Goal: Task Accomplishment & Management: Complete application form

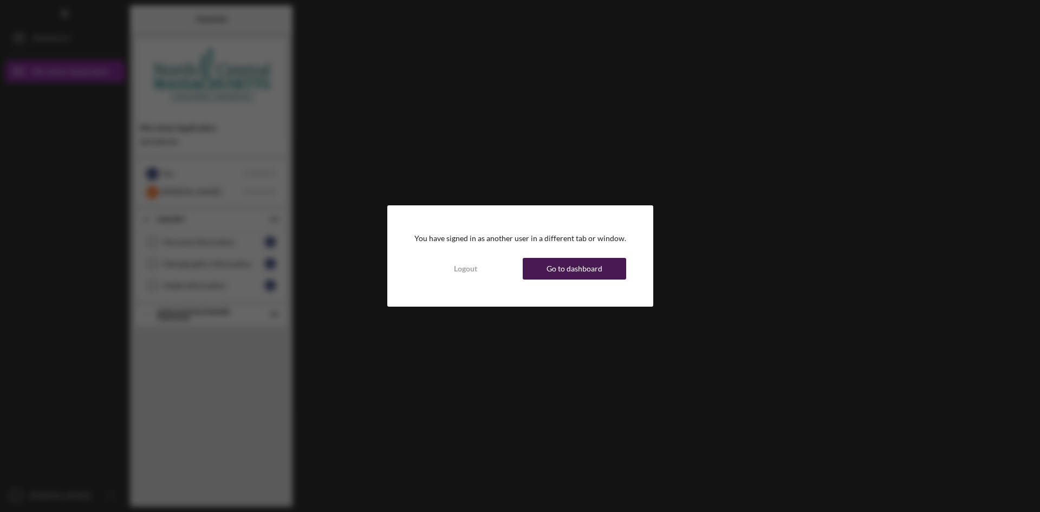
click at [588, 267] on div "Go to dashboard" at bounding box center [575, 269] width 56 height 22
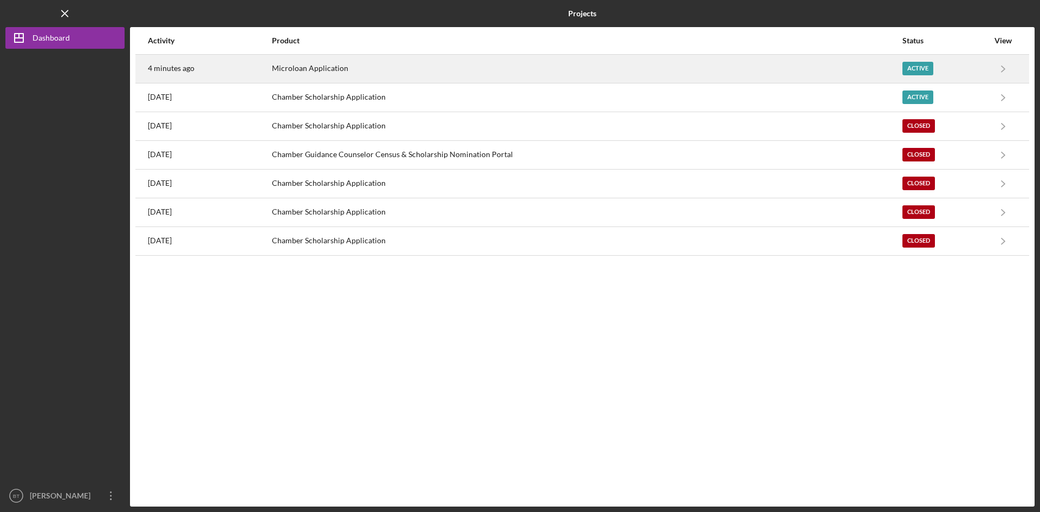
click at [358, 71] on div "Microloan Application" at bounding box center [587, 68] width 630 height 27
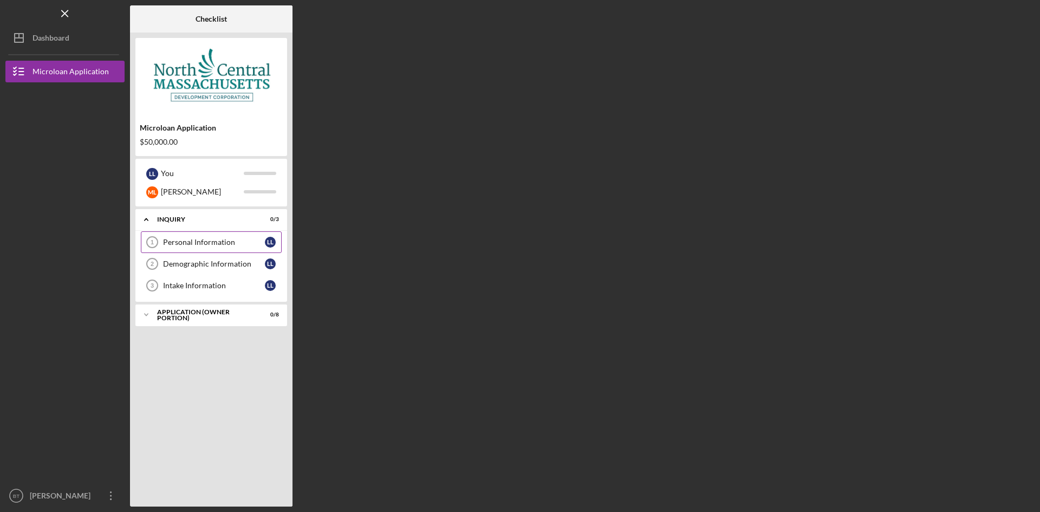
click at [207, 238] on div "Personal Information" at bounding box center [214, 242] width 102 height 9
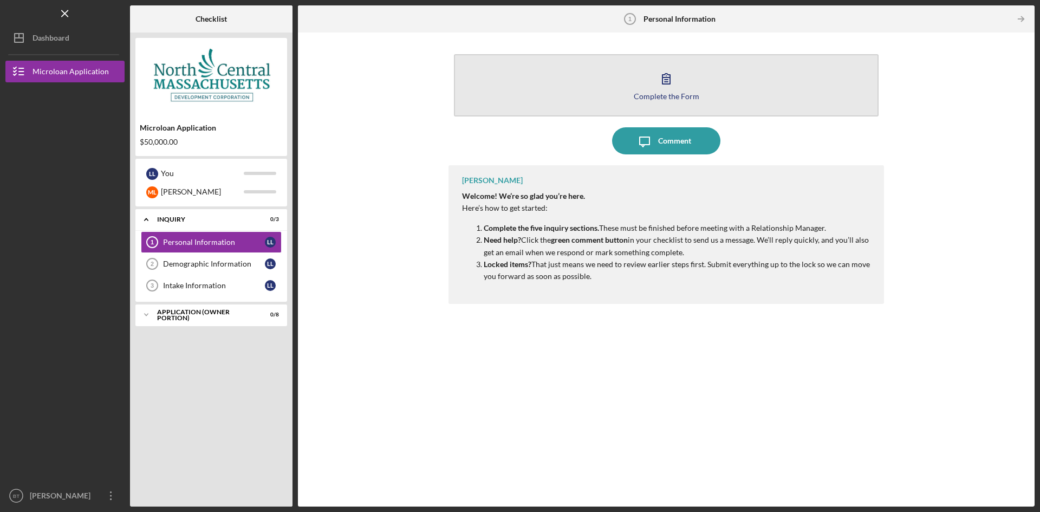
click at [689, 82] on button "Complete the Form Form" at bounding box center [666, 85] width 425 height 62
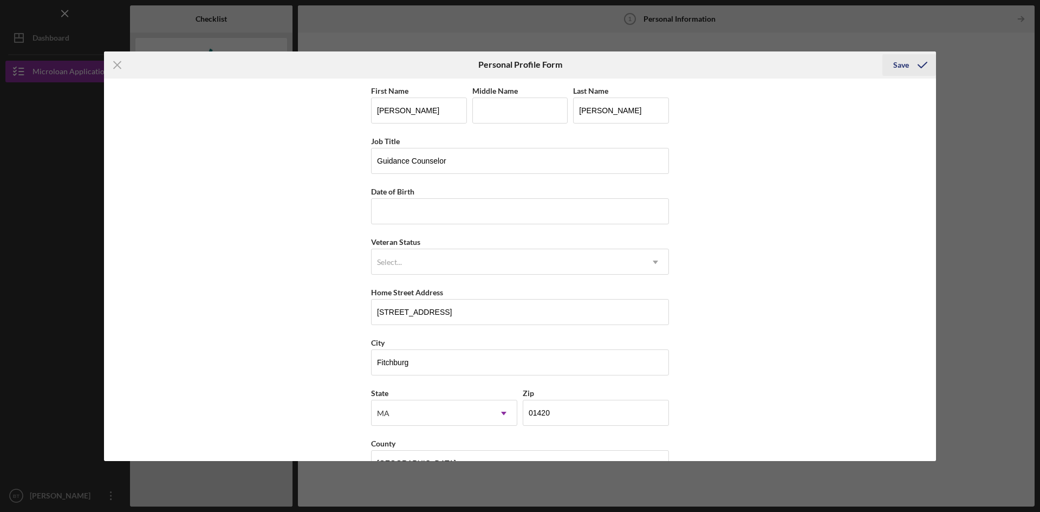
click at [887, 63] on button "Save" at bounding box center [910, 65] width 54 height 22
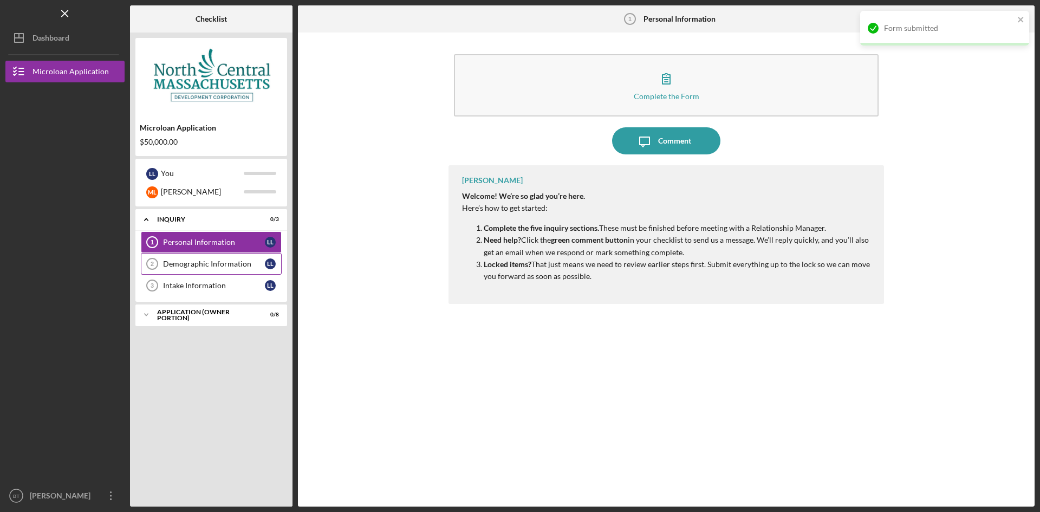
click at [215, 265] on div "Demographic Information" at bounding box center [214, 264] width 102 height 9
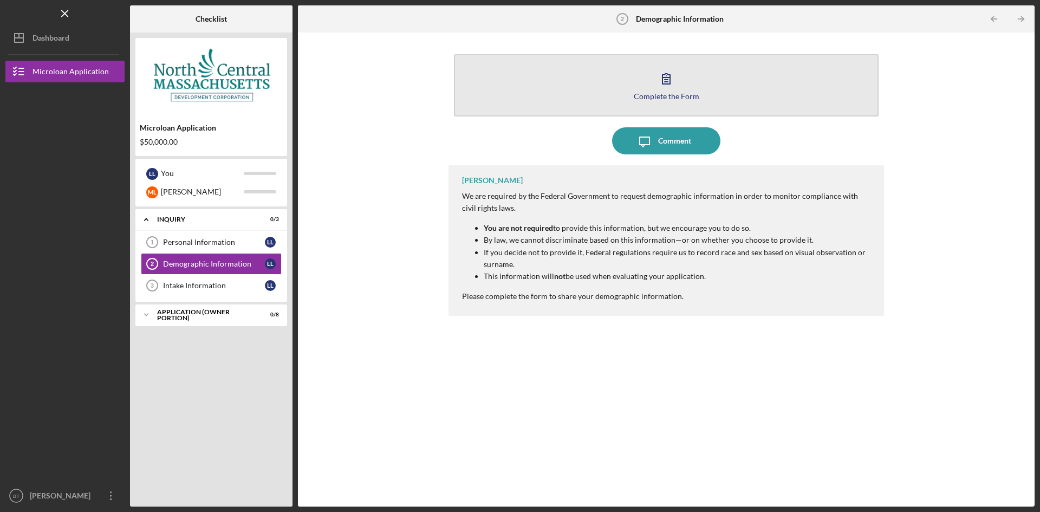
click at [669, 101] on button "Complete the Form Form" at bounding box center [666, 85] width 425 height 62
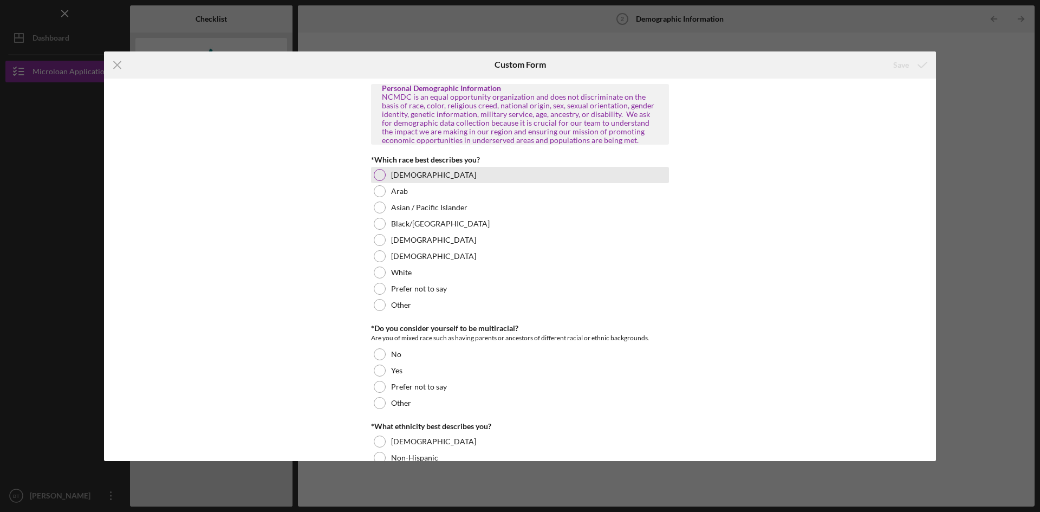
click at [407, 178] on label "[DEMOGRAPHIC_DATA]" at bounding box center [433, 175] width 85 height 9
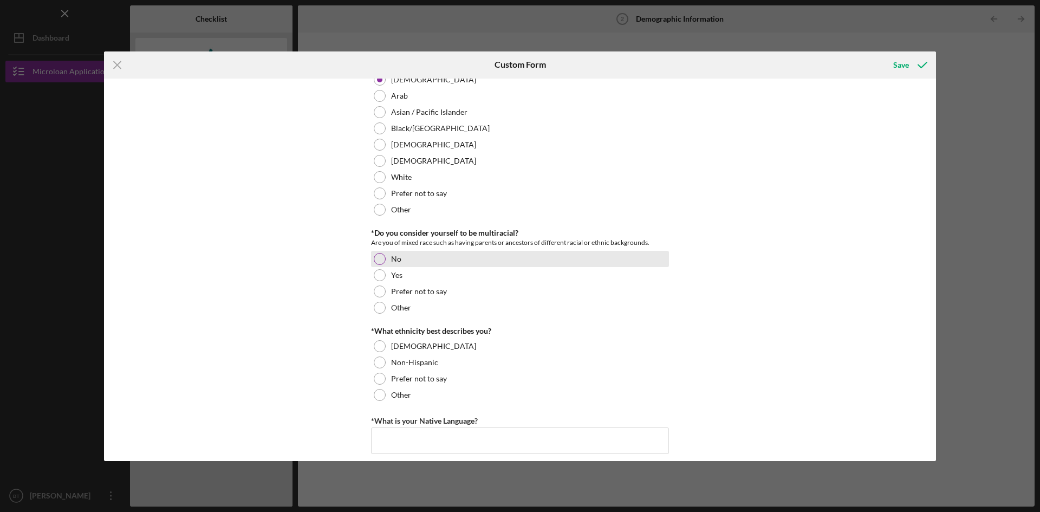
scroll to position [108, 0]
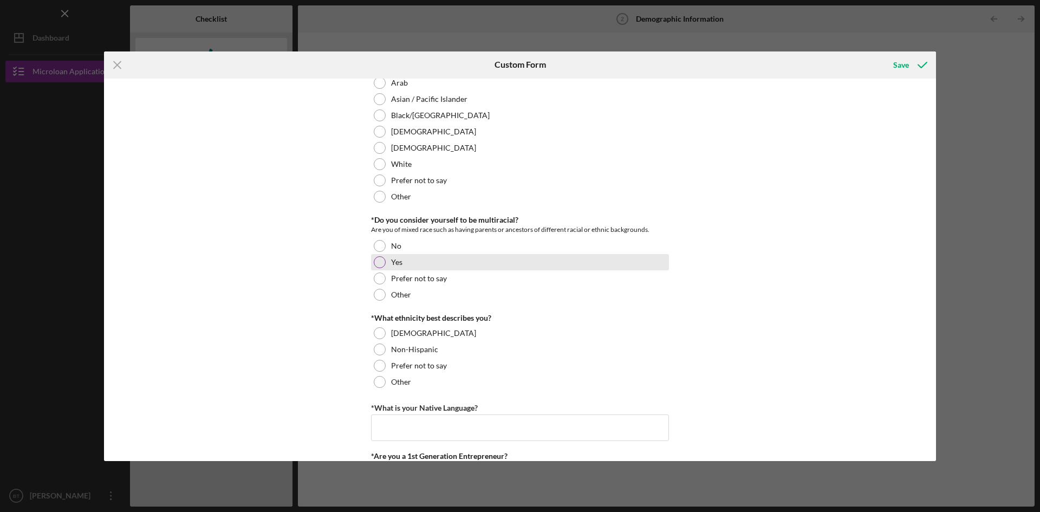
click at [407, 263] on div "Yes" at bounding box center [520, 262] width 298 height 16
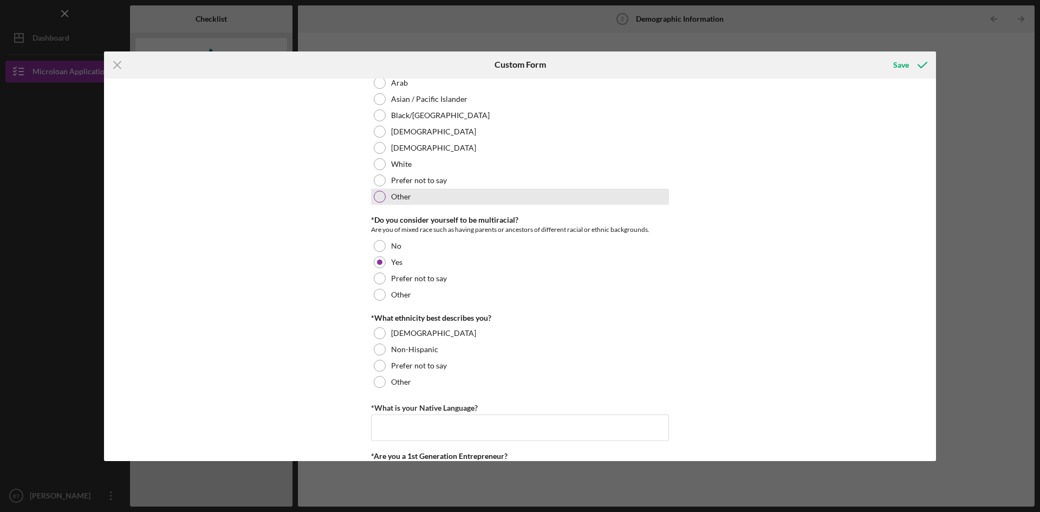
scroll to position [54, 0]
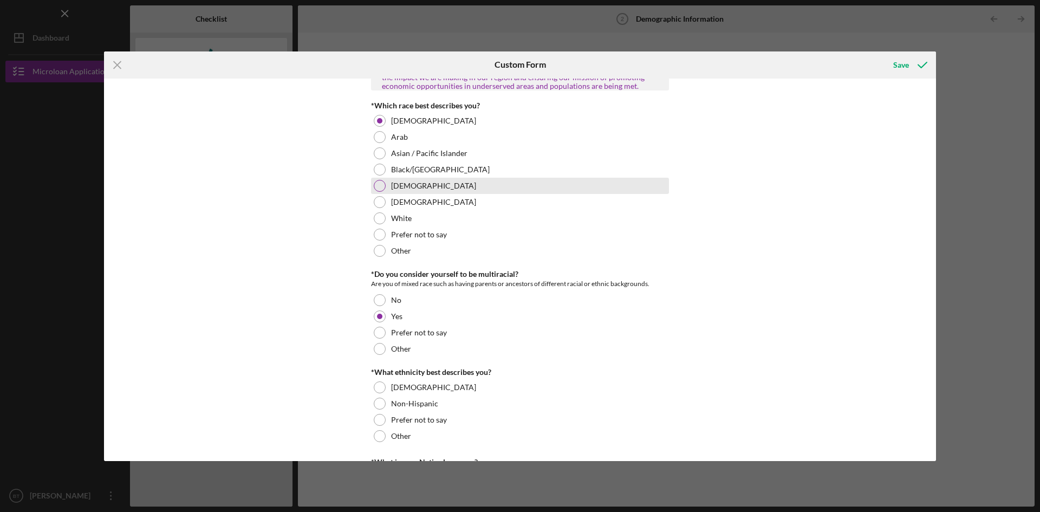
click at [423, 191] on div "[DEMOGRAPHIC_DATA]" at bounding box center [520, 186] width 298 height 16
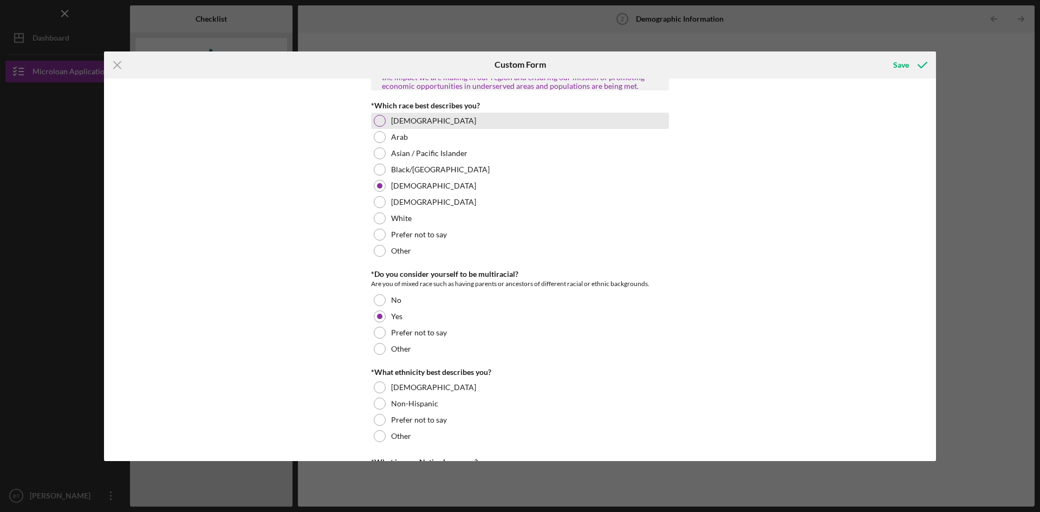
click at [416, 113] on div "[DEMOGRAPHIC_DATA]" at bounding box center [520, 121] width 298 height 16
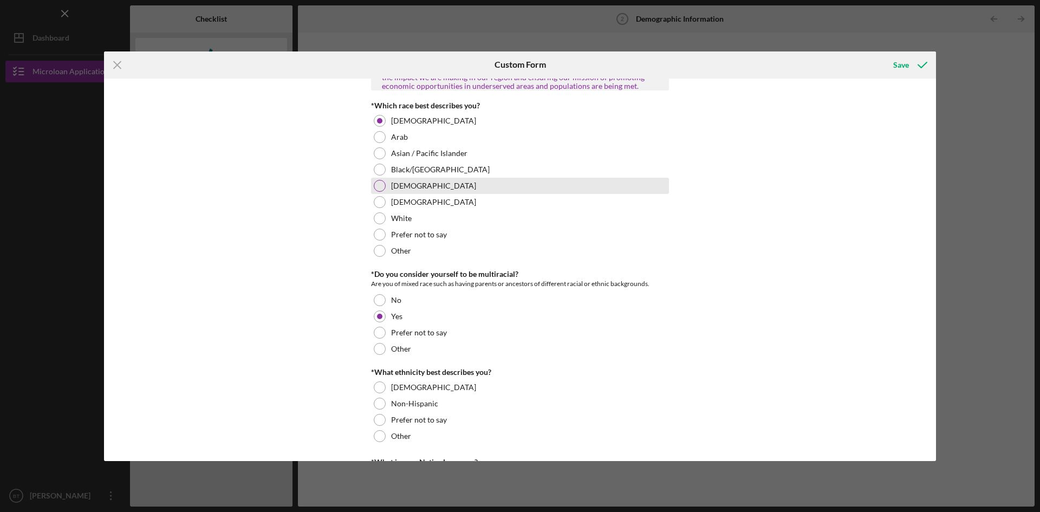
click at [410, 190] on label "[DEMOGRAPHIC_DATA]" at bounding box center [433, 186] width 85 height 9
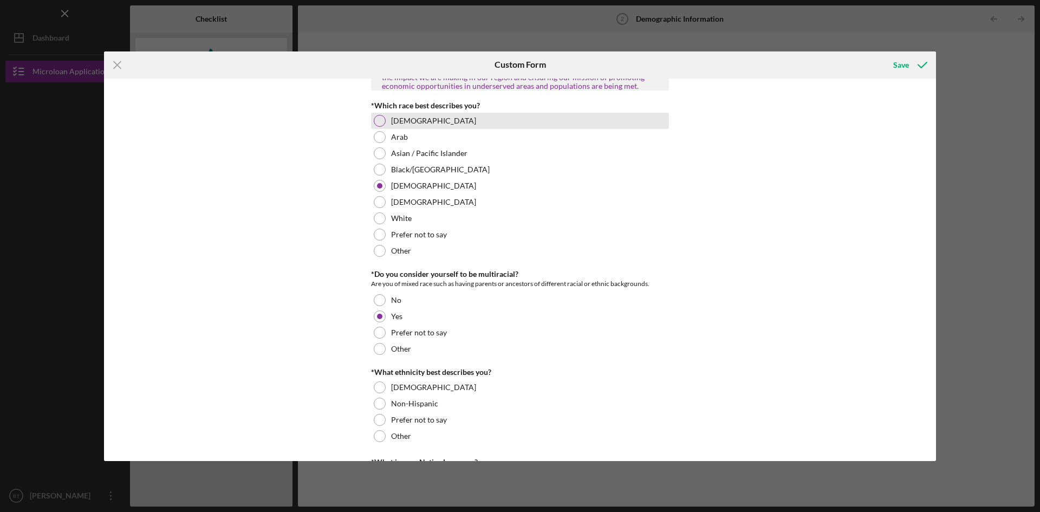
click at [410, 119] on label "[DEMOGRAPHIC_DATA]" at bounding box center [433, 121] width 85 height 9
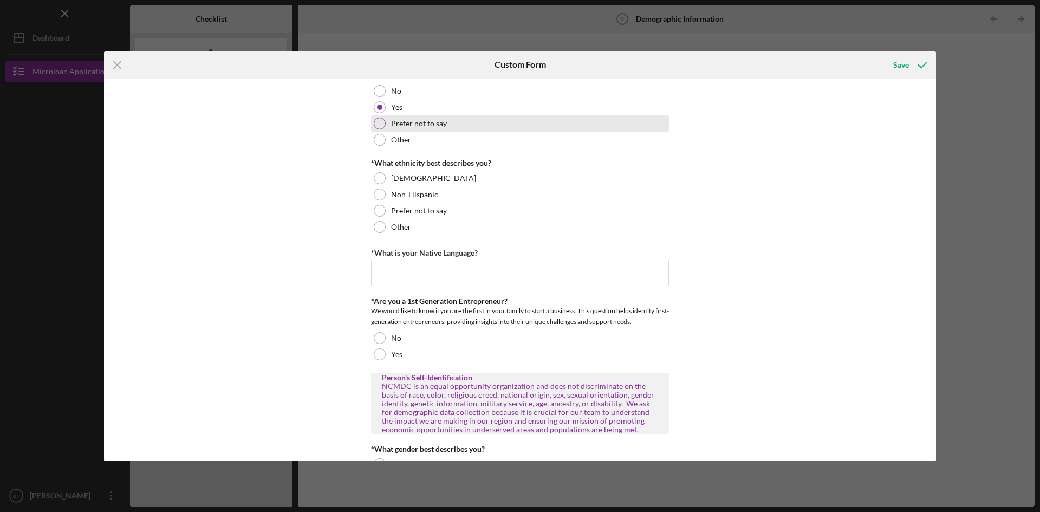
scroll to position [271, 0]
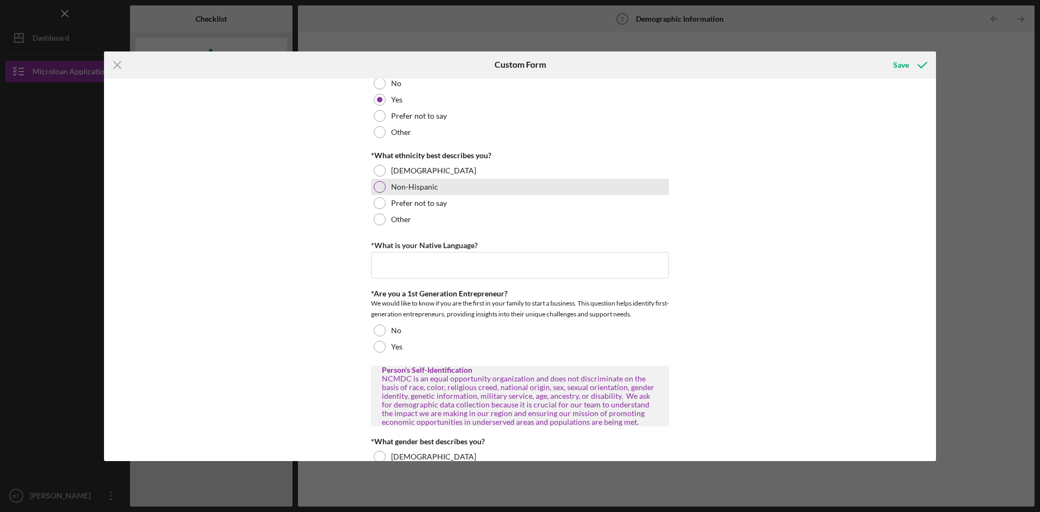
drag, startPoint x: 422, startPoint y: 168, endPoint x: 439, endPoint y: 180, distance: 21.4
click at [422, 168] on div "[DEMOGRAPHIC_DATA]" at bounding box center [520, 171] width 298 height 16
click at [451, 260] on input "*What is your Native Language?" at bounding box center [520, 265] width 298 height 26
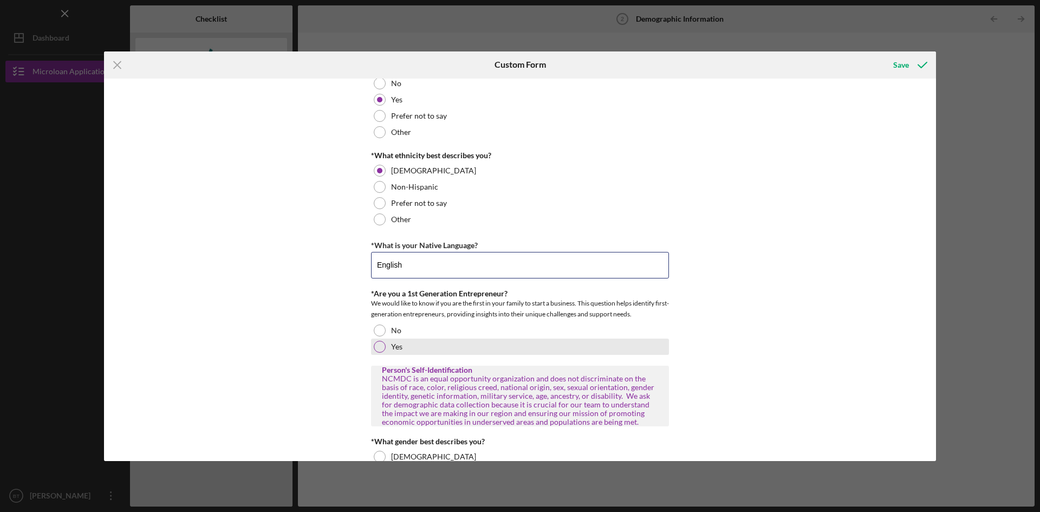
type input "English"
click at [391, 344] on label "Yes" at bounding box center [396, 346] width 11 height 9
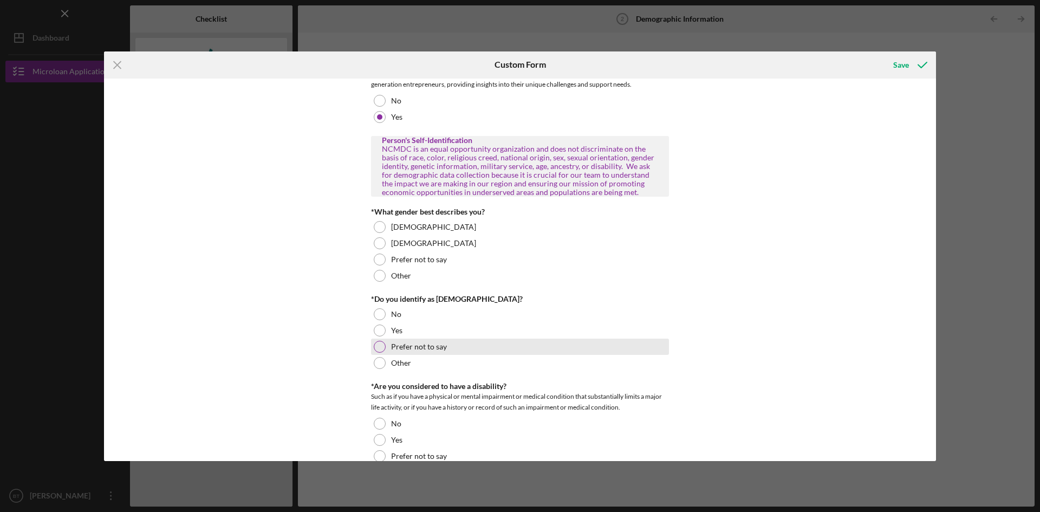
scroll to position [488, 0]
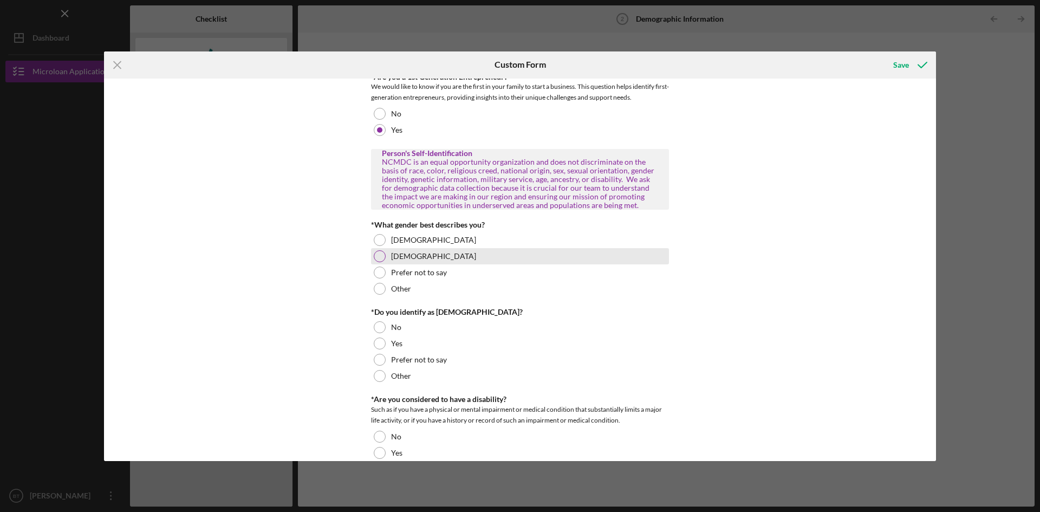
click at [413, 251] on div "[DEMOGRAPHIC_DATA]" at bounding box center [520, 256] width 298 height 16
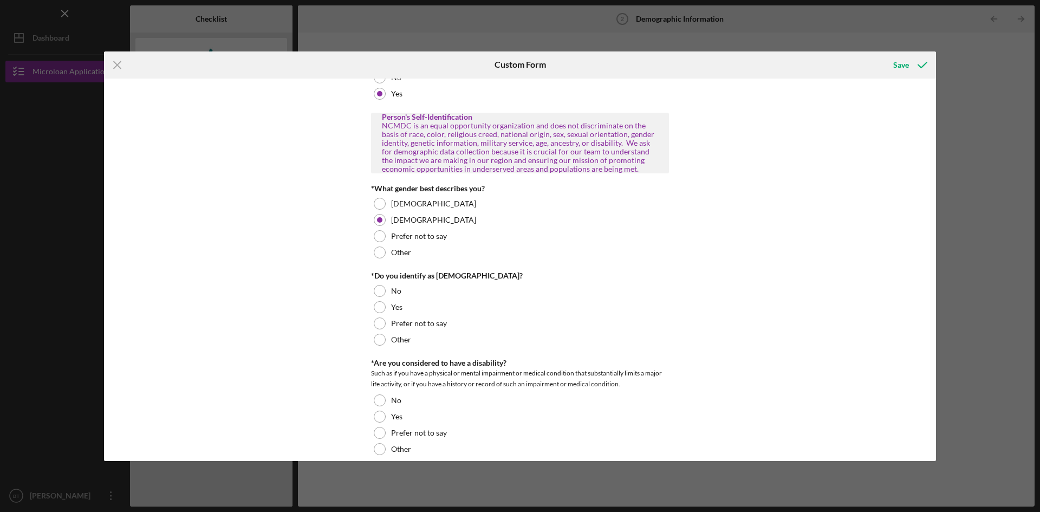
scroll to position [542, 0]
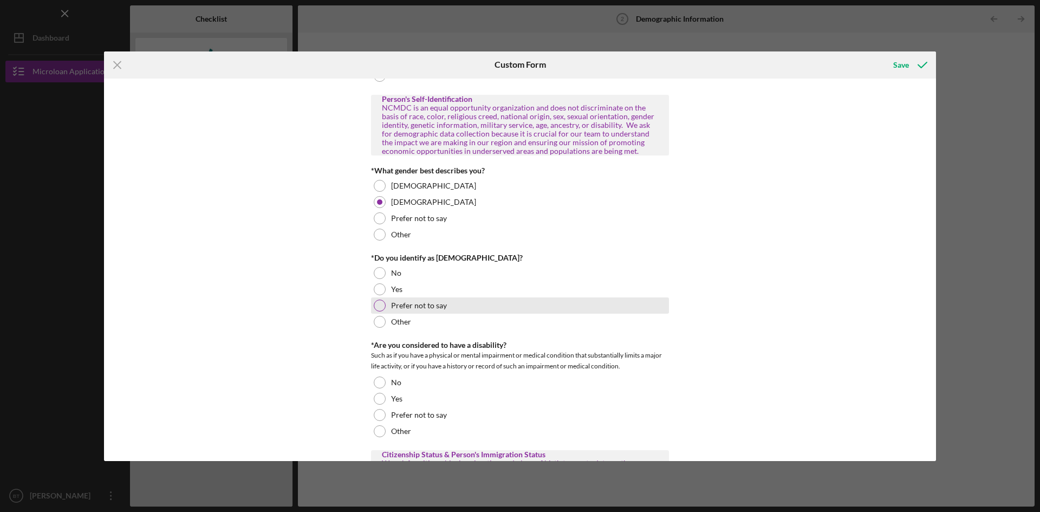
click at [430, 308] on label "Prefer not to say" at bounding box center [419, 305] width 56 height 9
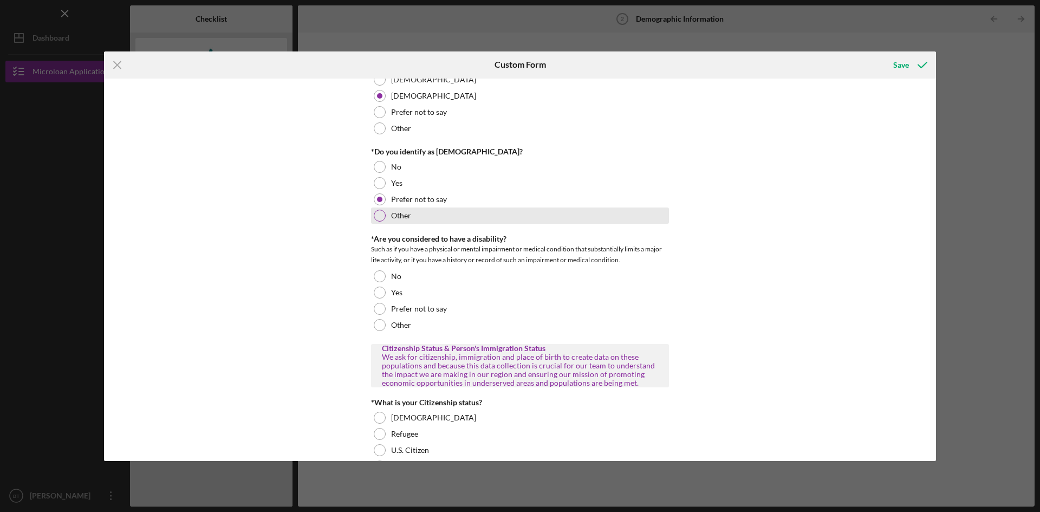
scroll to position [650, 0]
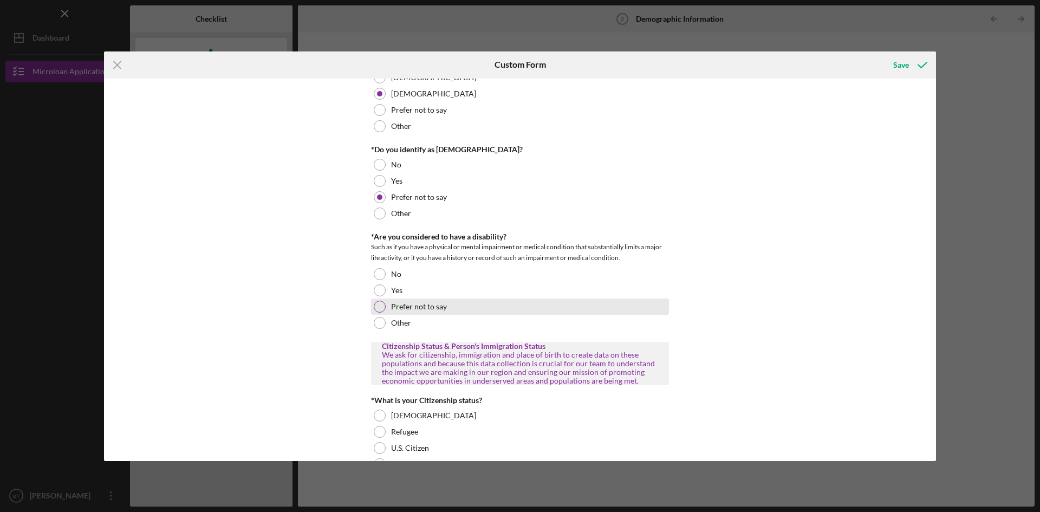
click at [436, 313] on div "Prefer not to say" at bounding box center [520, 307] width 298 height 16
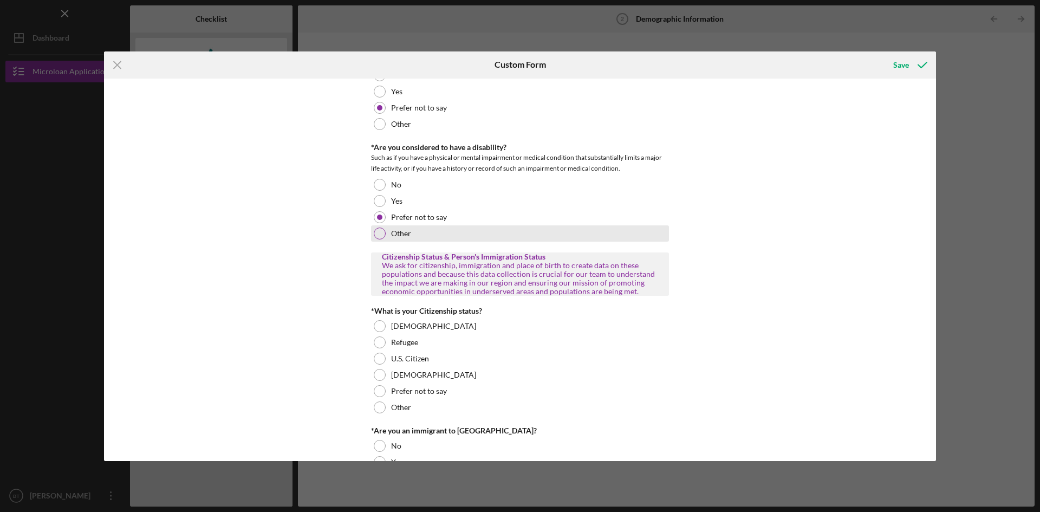
scroll to position [759, 0]
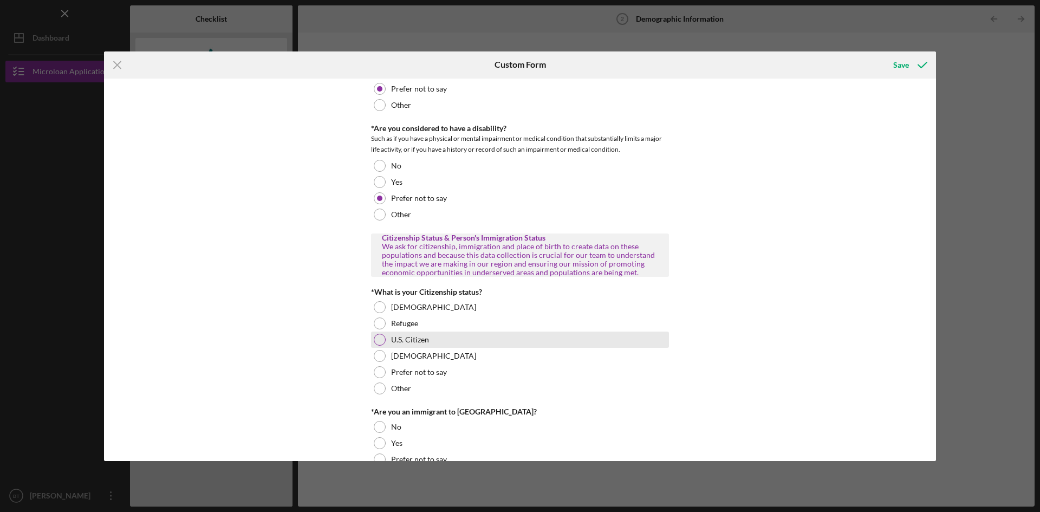
click at [435, 342] on div "U.S. Citizen" at bounding box center [520, 340] width 298 height 16
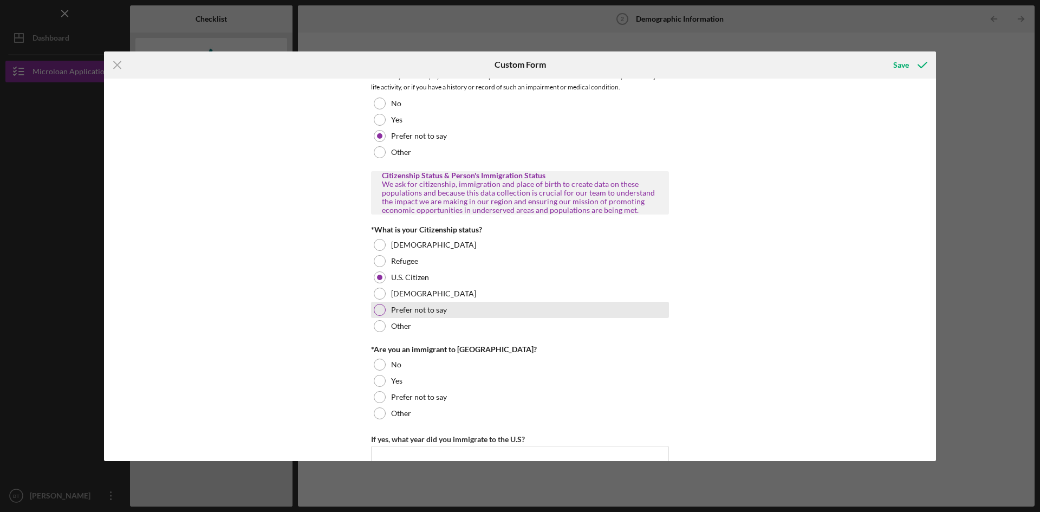
scroll to position [921, 0]
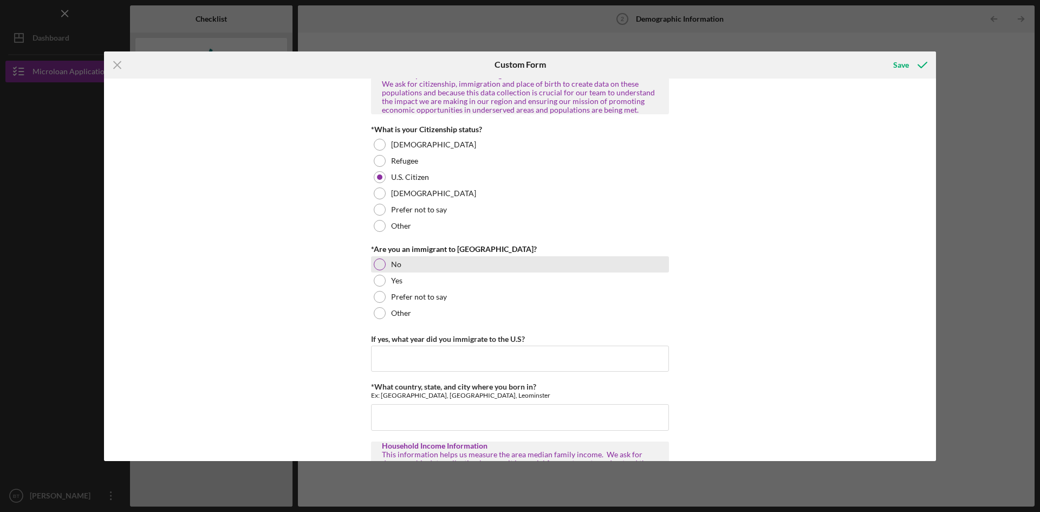
click at [409, 270] on div "No" at bounding box center [520, 264] width 298 height 16
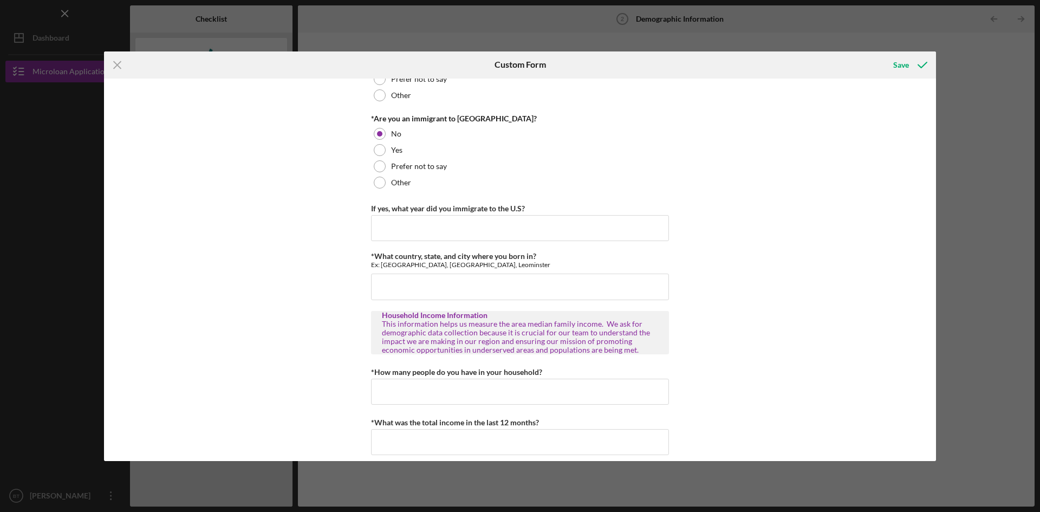
scroll to position [1062, 0]
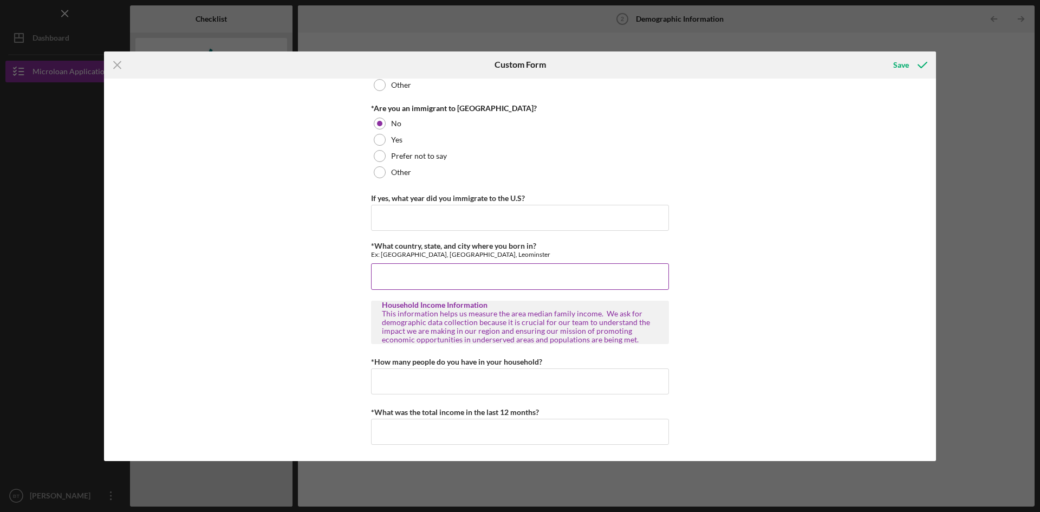
click at [483, 276] on input "*What country, state, and city where you born in?" at bounding box center [520, 276] width 298 height 26
type input "L"
type input "Leominster, [GEOGRAPHIC_DATA]"
click at [481, 372] on input "*How many people do you have in your household?" at bounding box center [520, 381] width 298 height 26
type input "5"
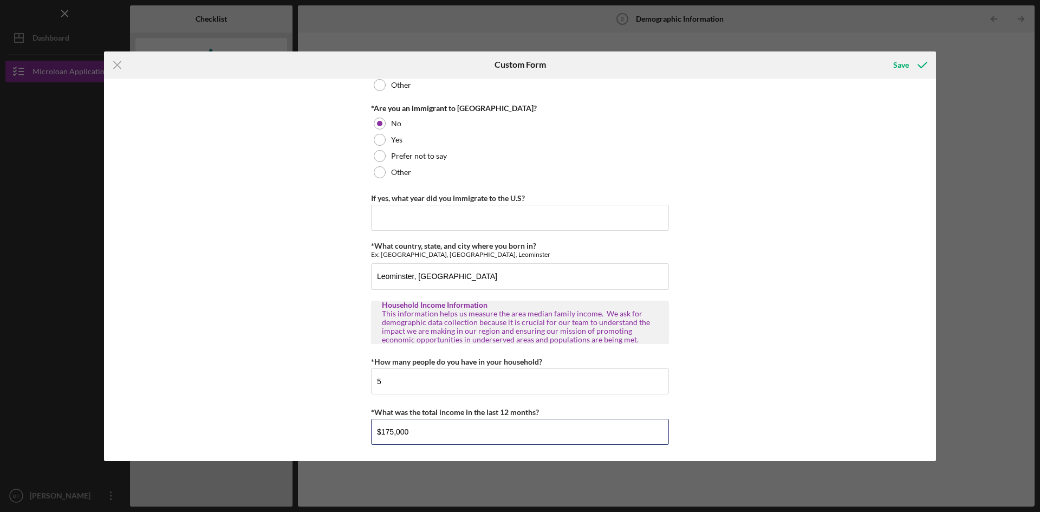
type input "$175,000"
click at [786, 372] on div "Personal Demographic Information NCMDC is an equal opportunity organization and…" at bounding box center [520, 270] width 832 height 383
click at [902, 68] on div "Save" at bounding box center [902, 65] width 16 height 22
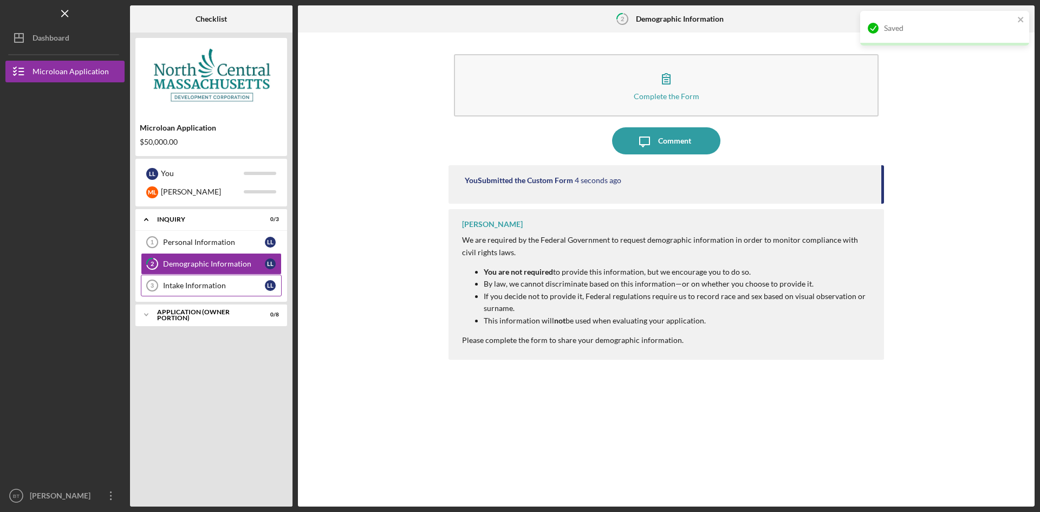
drag, startPoint x: 191, startPoint y: 282, endPoint x: 200, endPoint y: 282, distance: 8.7
click at [191, 282] on div "Intake Information" at bounding box center [214, 285] width 102 height 9
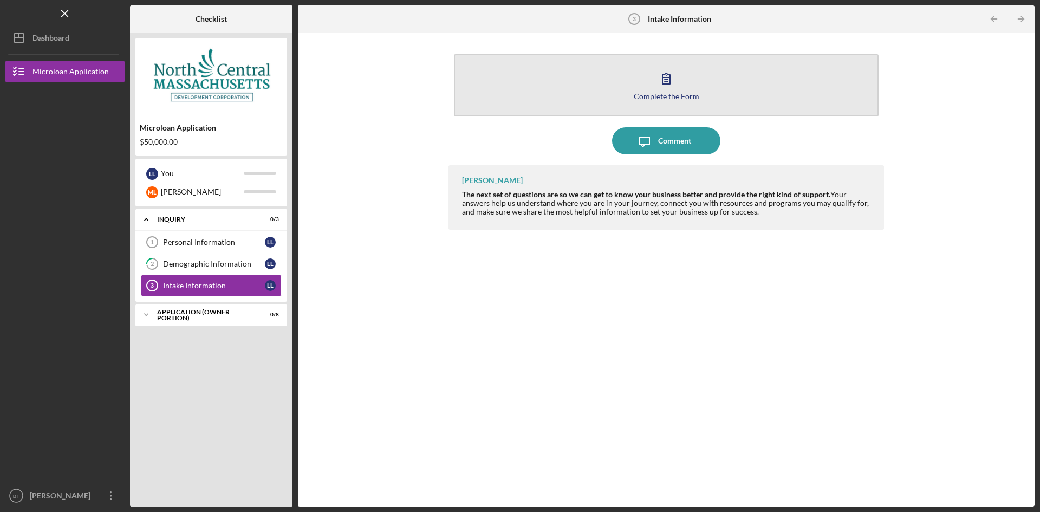
click at [642, 87] on button "Complete the Form Form" at bounding box center [666, 85] width 425 height 62
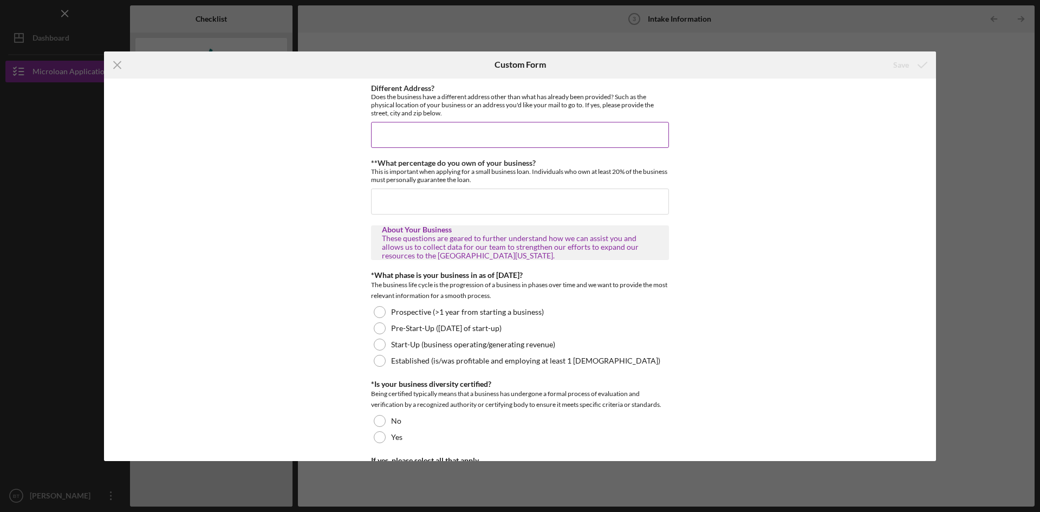
click at [567, 130] on input "Different Address?" at bounding box center [520, 135] width 298 height 26
click at [536, 197] on input "**What percentage do you own of your business?" at bounding box center [520, 202] width 298 height 26
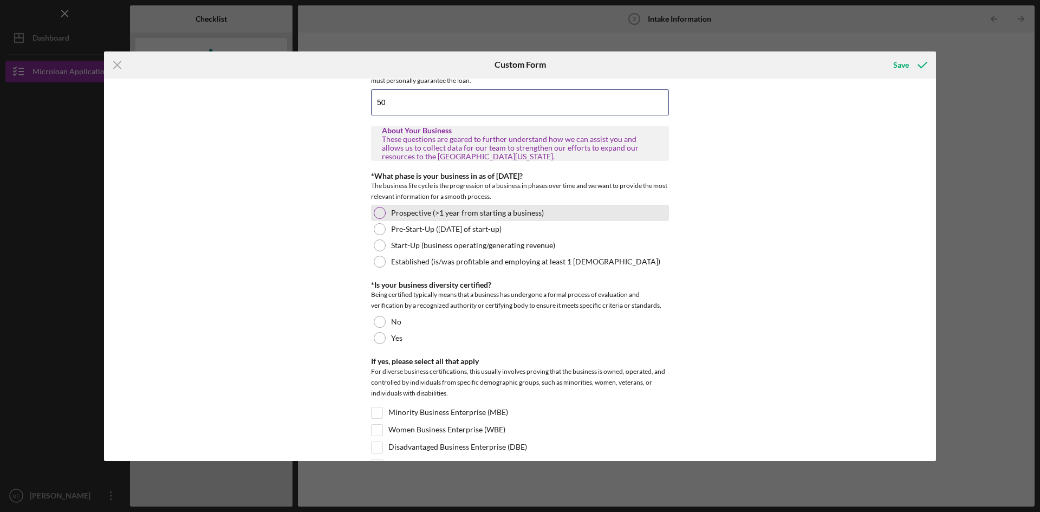
scroll to position [108, 0]
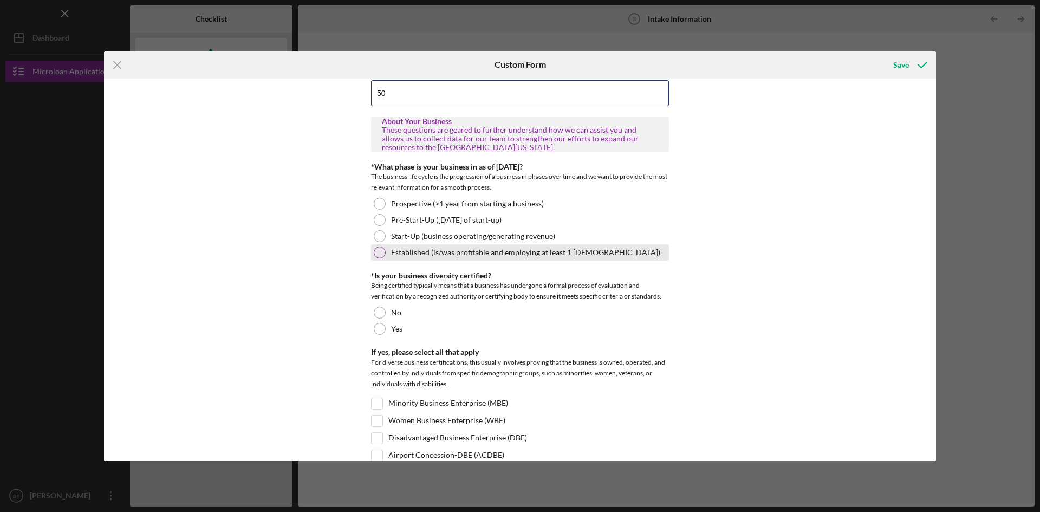
type input "50"
click at [455, 248] on label "Established (is/was profitable and employing at least 1 [DEMOGRAPHIC_DATA])" at bounding box center [525, 252] width 269 height 9
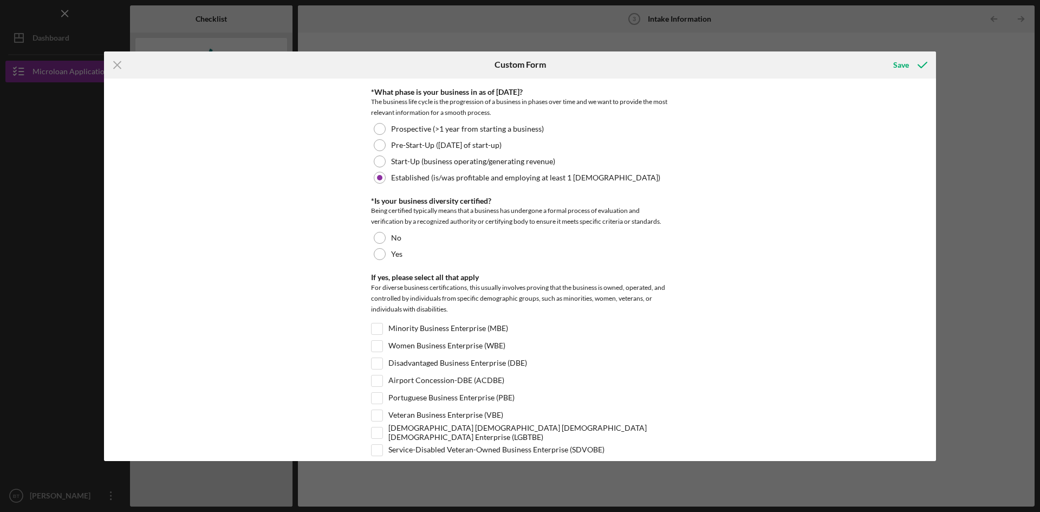
scroll to position [217, 0]
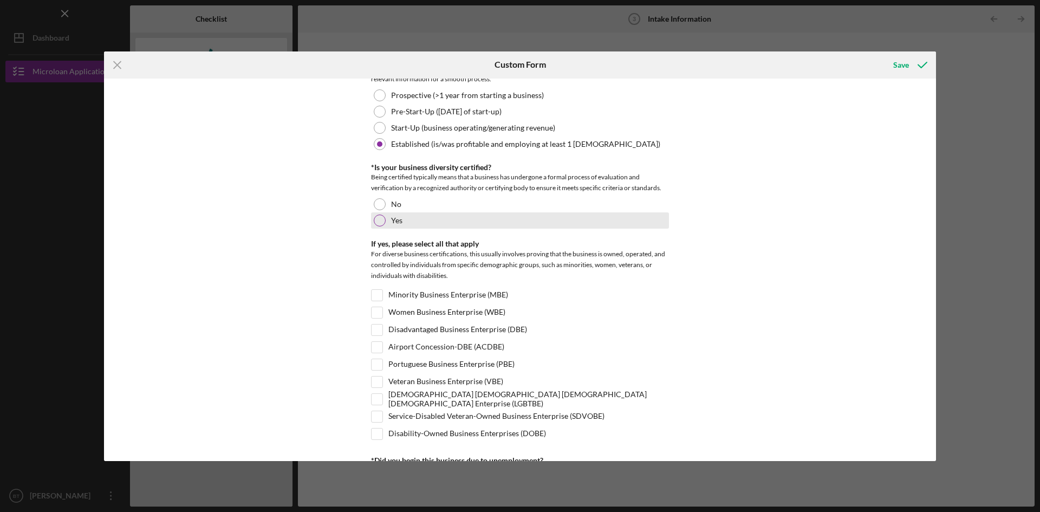
click at [408, 219] on div "Yes" at bounding box center [520, 220] width 298 height 16
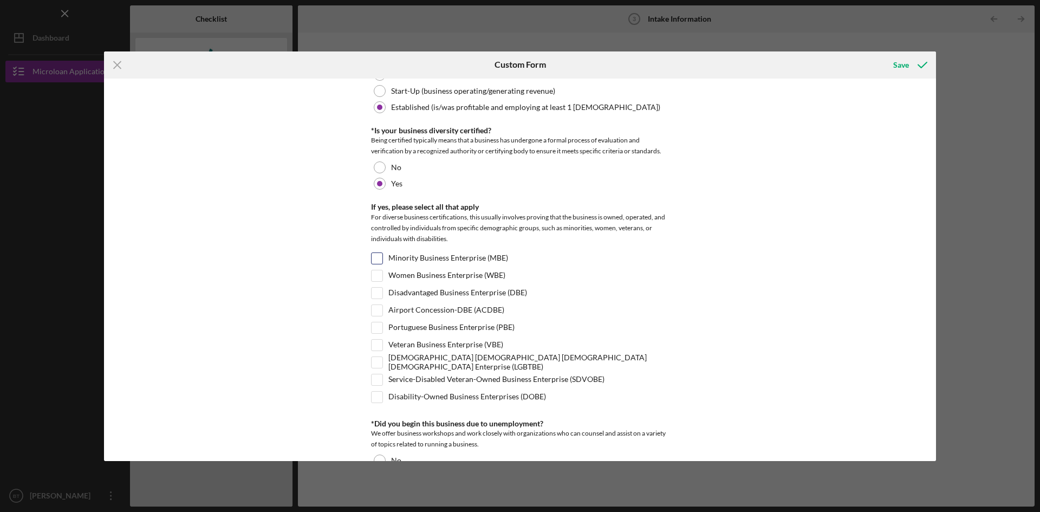
scroll to position [271, 0]
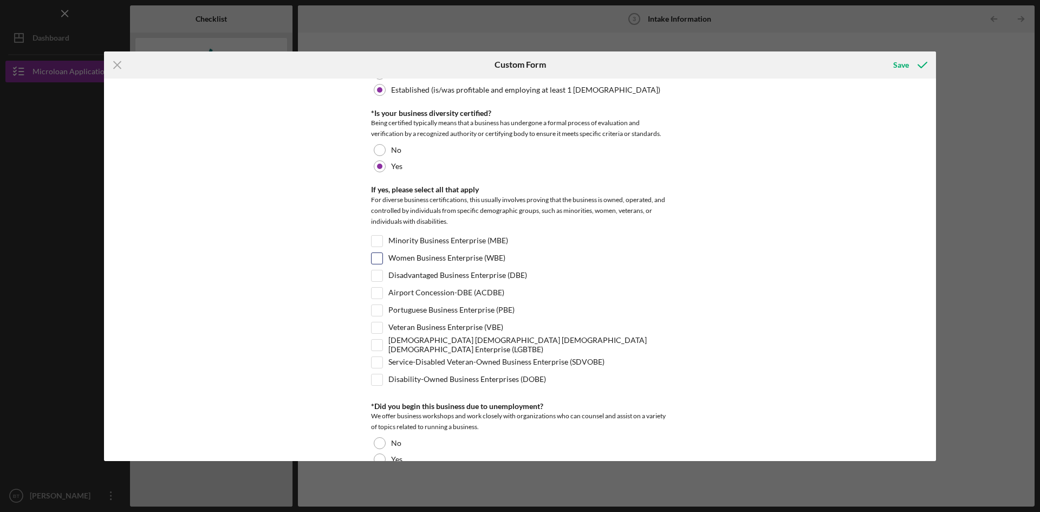
click at [462, 255] on label "Women Business Enterprise (WBE)" at bounding box center [447, 258] width 117 height 11
click at [383, 255] on input "Women Business Enterprise (WBE)" at bounding box center [377, 258] width 11 height 11
checkbox input "true"
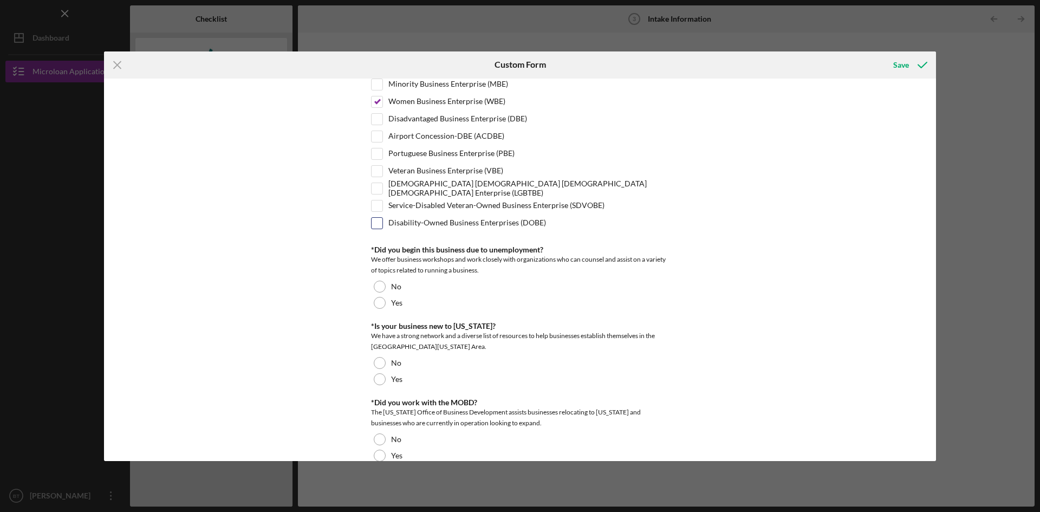
scroll to position [434, 0]
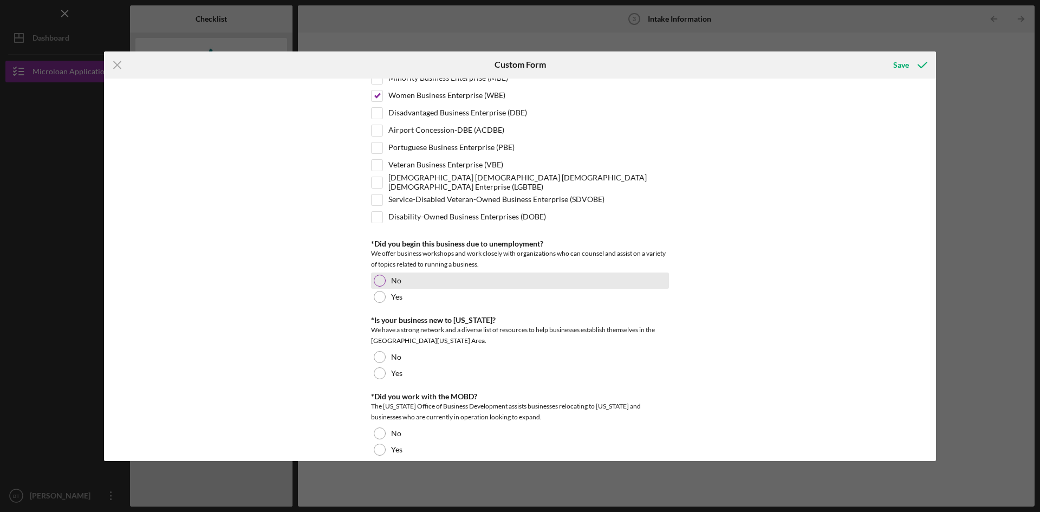
click at [393, 284] on label "No" at bounding box center [396, 280] width 10 height 9
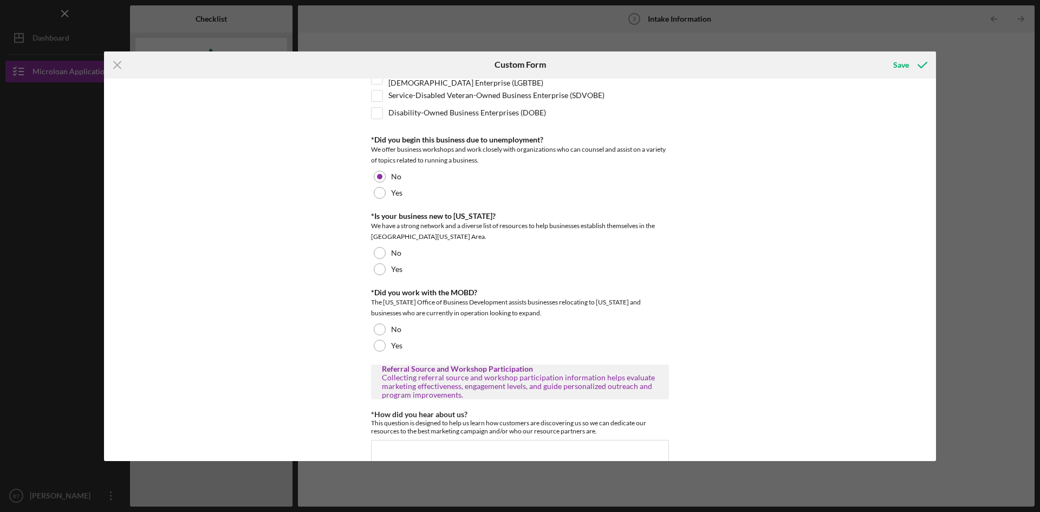
scroll to position [542, 0]
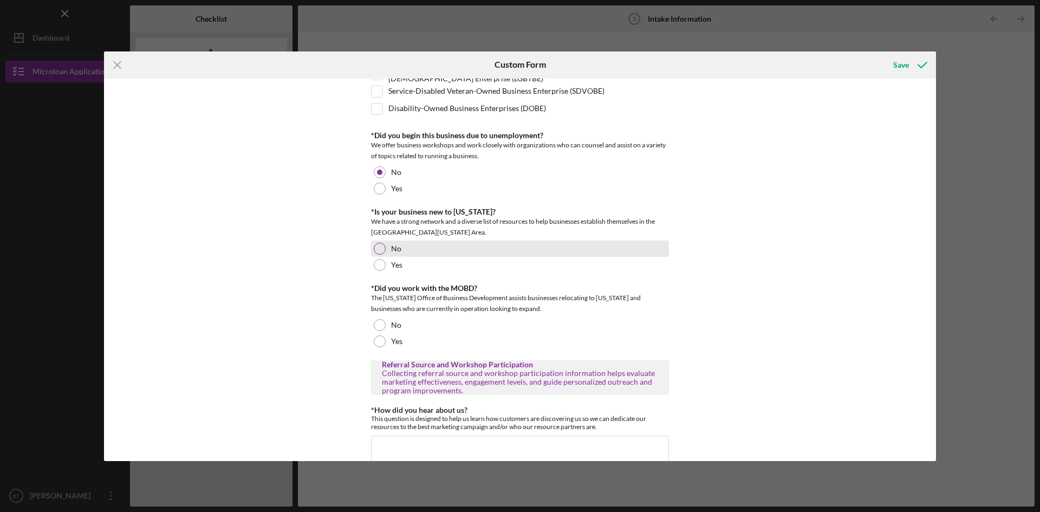
click at [432, 247] on div "No" at bounding box center [520, 249] width 298 height 16
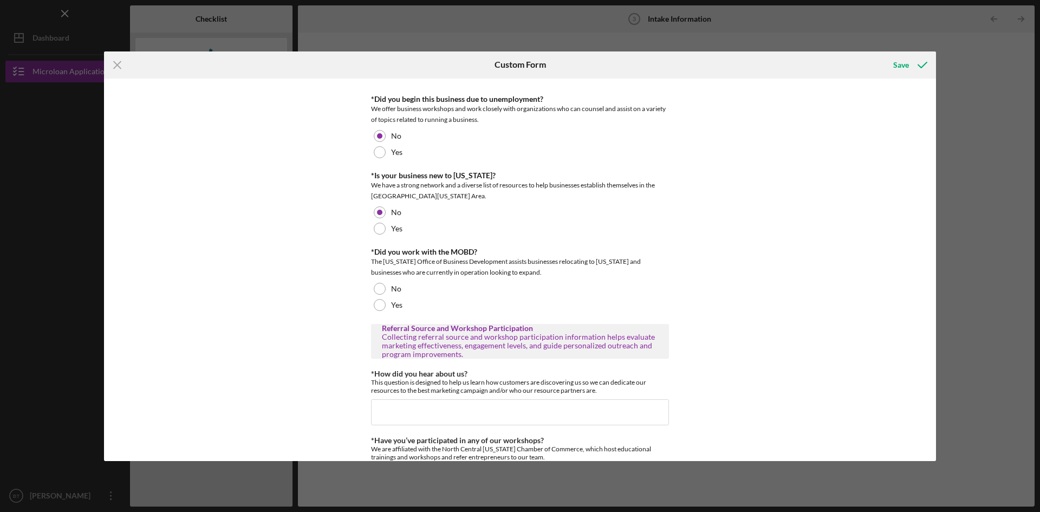
scroll to position [596, 0]
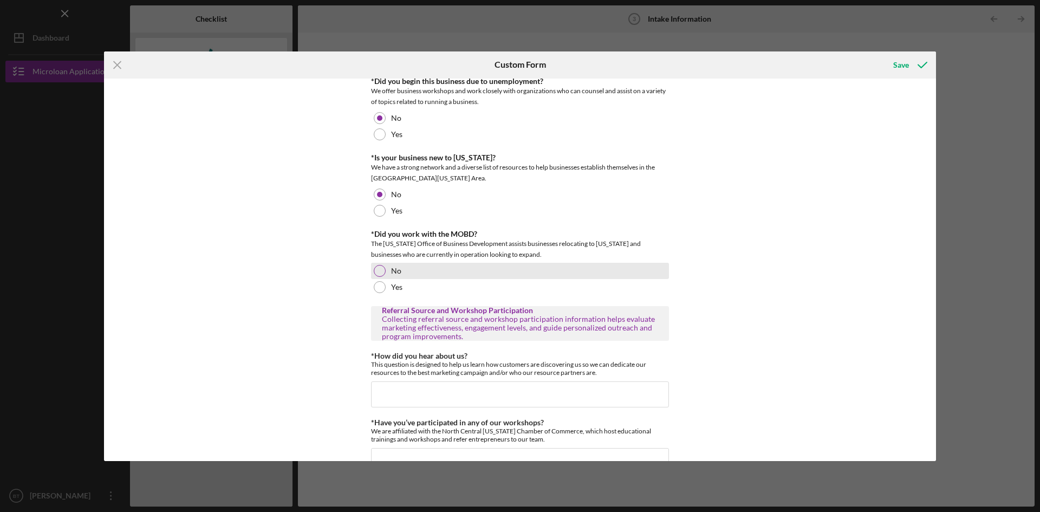
click at [431, 267] on div "No" at bounding box center [520, 271] width 298 height 16
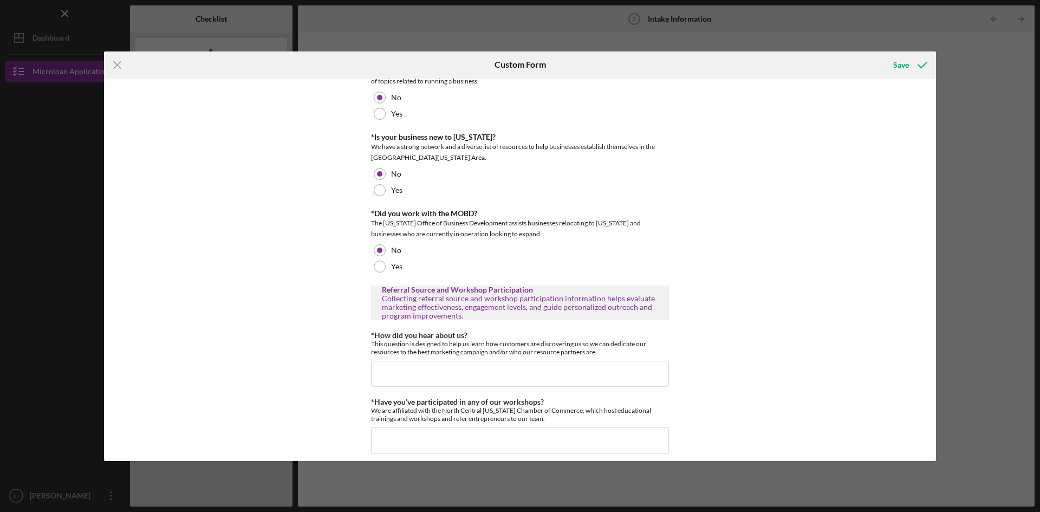
scroll to position [626, 0]
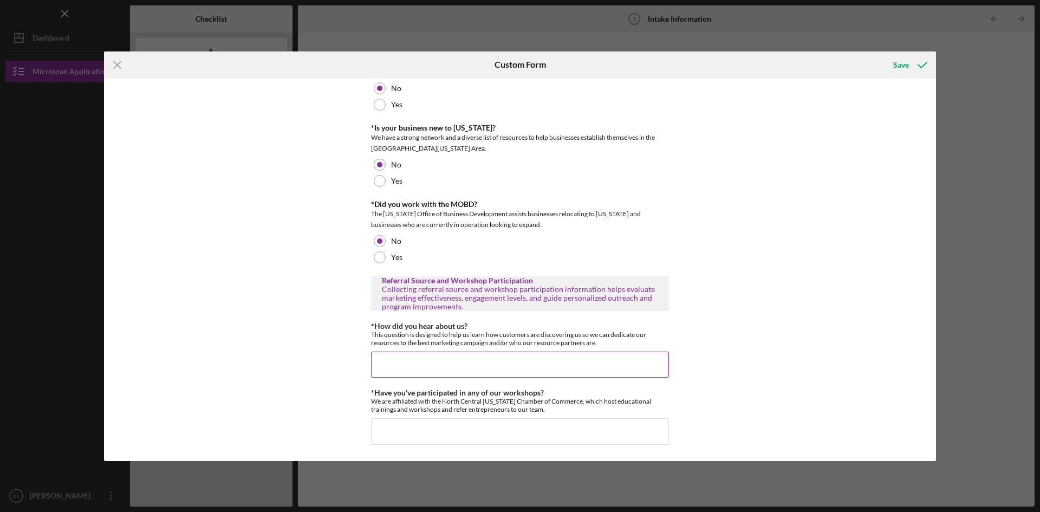
click at [441, 358] on input "*How did you hear about us?" at bounding box center [520, 365] width 298 height 26
type input "Chamber"
click at [448, 429] on input "*Have you’ve participated in any of our workshops?" at bounding box center [520, 431] width 298 height 26
type input "n"
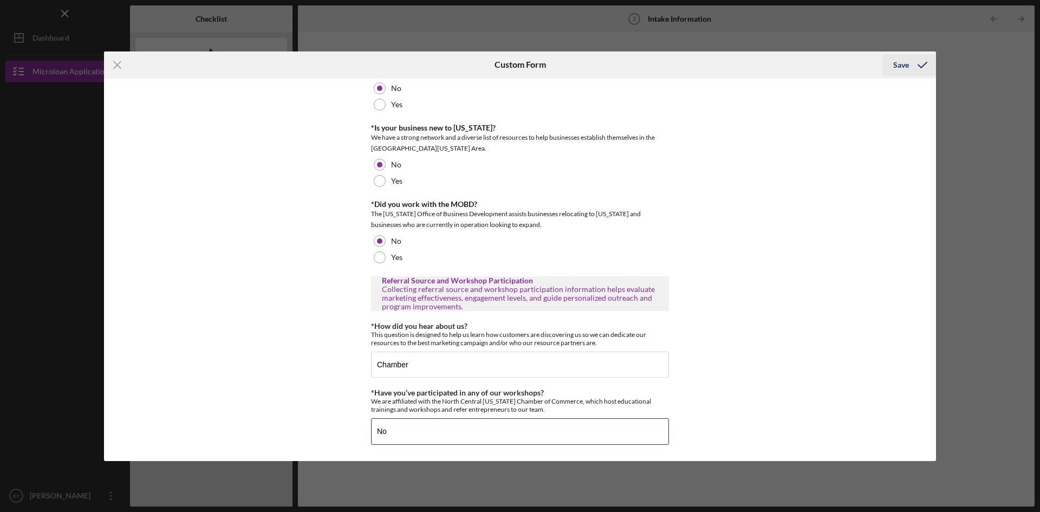
type input "No"
click at [895, 63] on div "Save" at bounding box center [902, 65] width 16 height 22
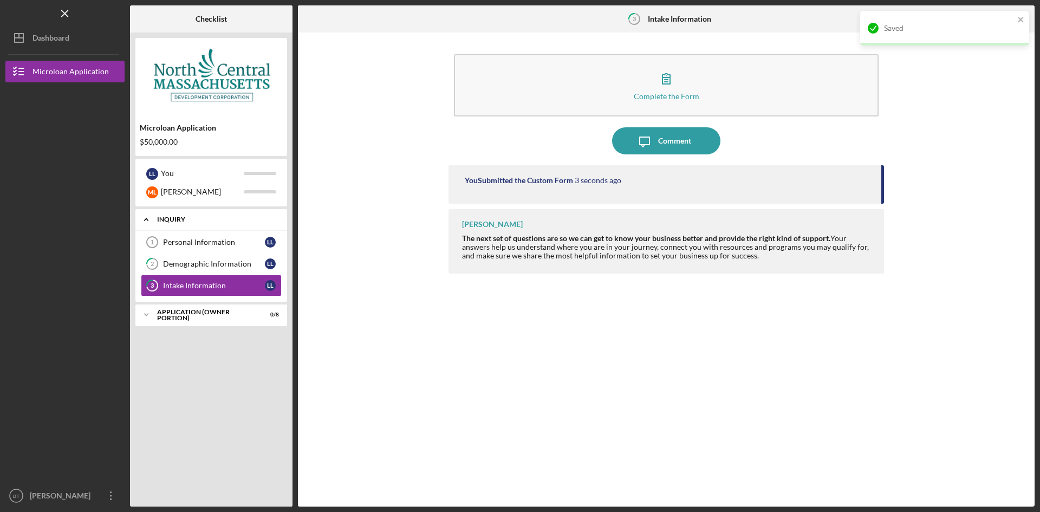
click at [171, 213] on div "Icon/Expander INQUIRY 0 / 3" at bounding box center [211, 220] width 152 height 22
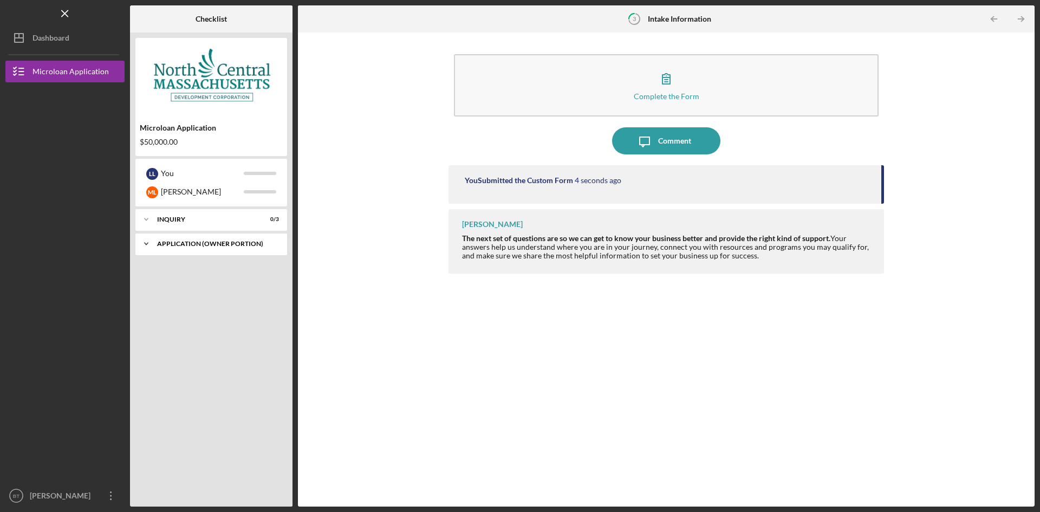
click at [188, 244] on div "APPLICATION (OWNER PORTION)" at bounding box center [215, 244] width 117 height 7
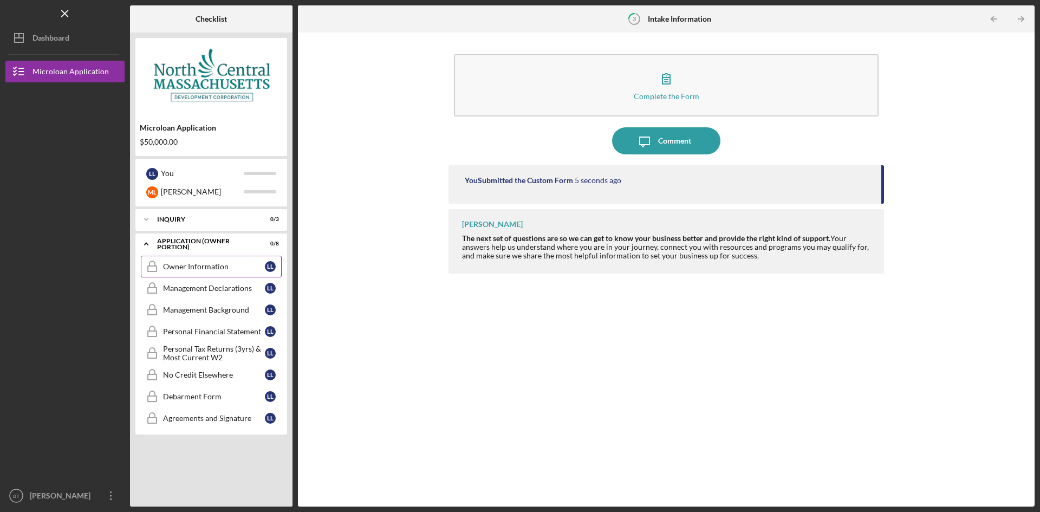
click at [228, 266] on div "Owner Information" at bounding box center [214, 266] width 102 height 9
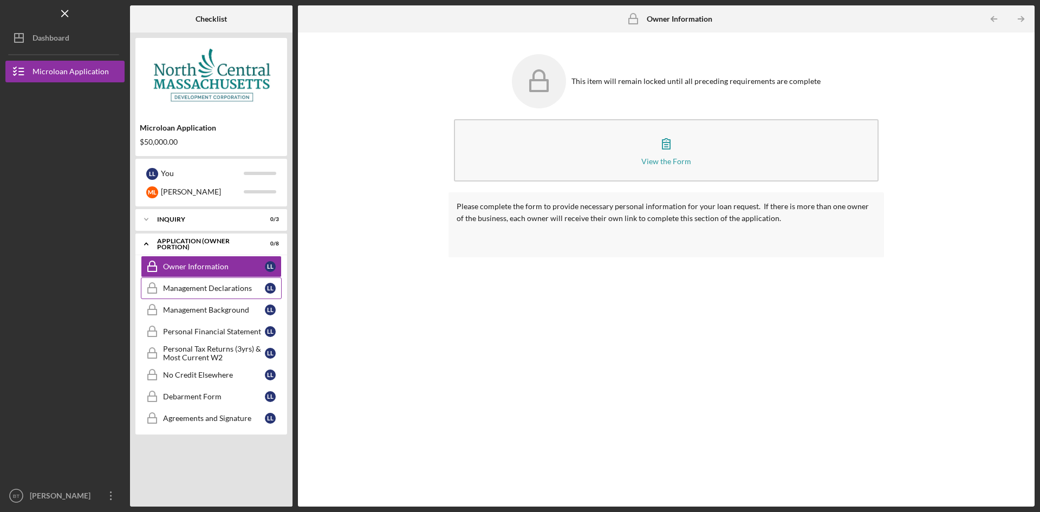
click at [226, 283] on link "Management Declarations Management Declarations L L" at bounding box center [211, 288] width 141 height 22
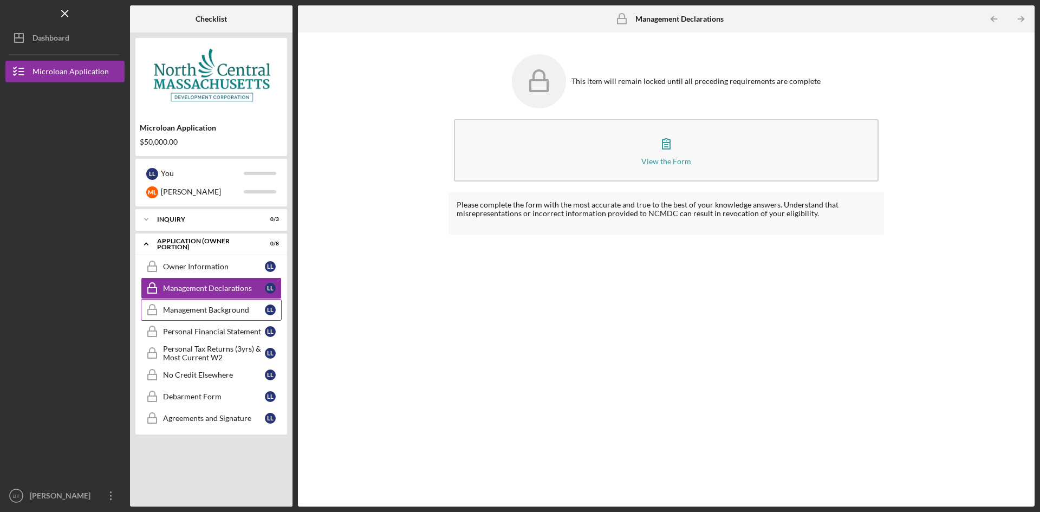
click at [226, 304] on link "Management Background Management Background L L" at bounding box center [211, 310] width 141 height 22
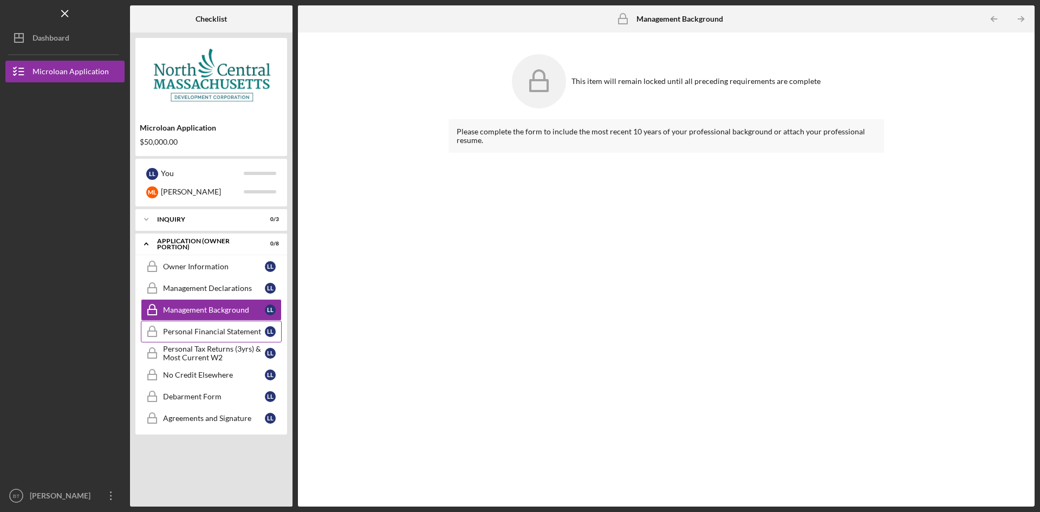
click at [220, 336] on div "Personal Financial Statement" at bounding box center [214, 331] width 102 height 9
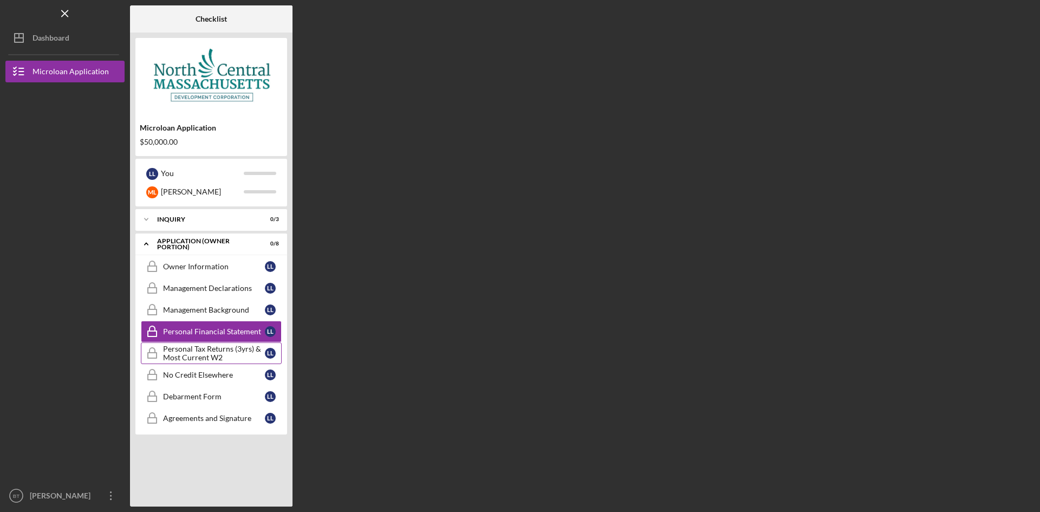
click at [218, 350] on div "Personal Tax Returns (3yrs) & Most Current W2" at bounding box center [214, 353] width 102 height 17
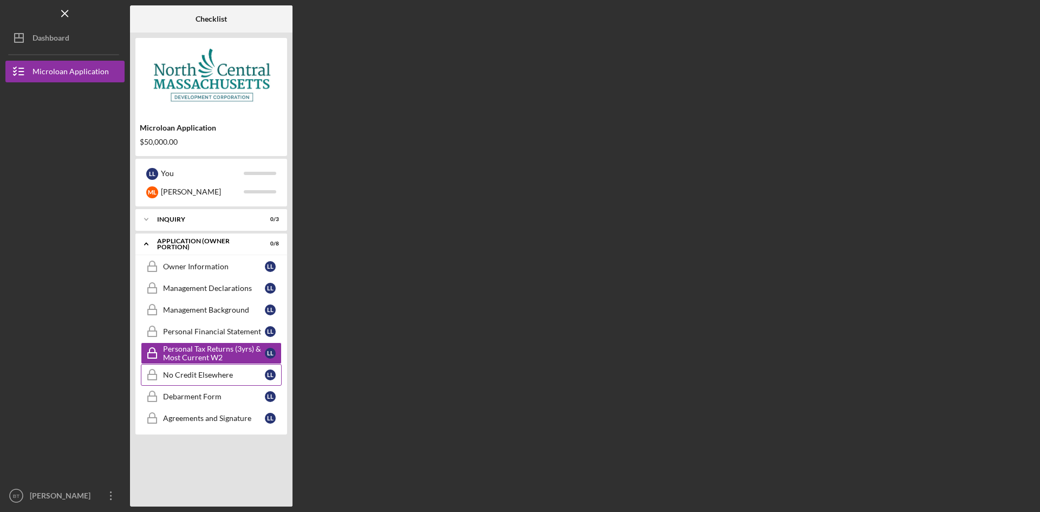
click at [216, 368] on link "No Credit Elsewhere No Credit Elsewhere L L" at bounding box center [211, 375] width 141 height 22
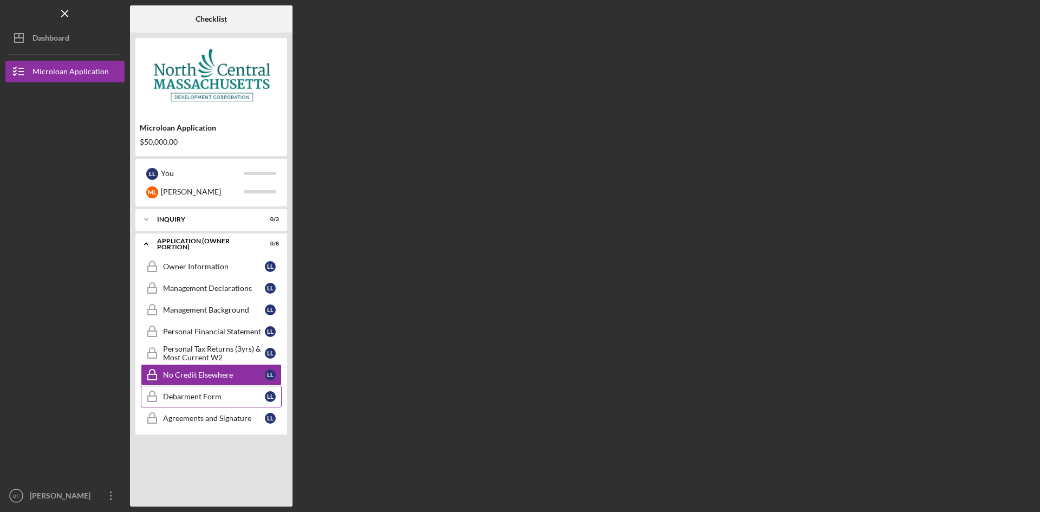
drag, startPoint x: 218, startPoint y: 391, endPoint x: 216, endPoint y: 400, distance: 9.5
click at [218, 392] on link "Debarment Form Debarment Form L L" at bounding box center [211, 397] width 141 height 22
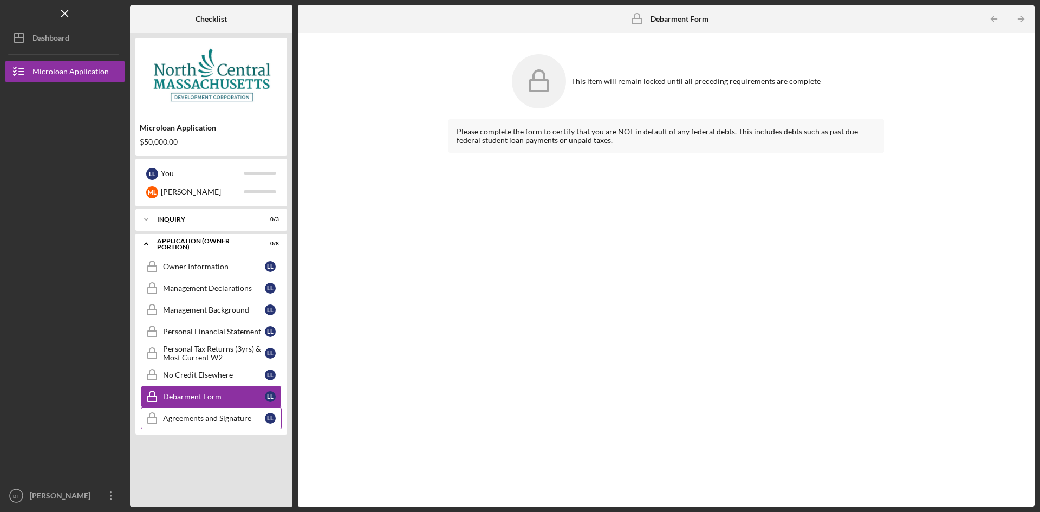
click at [211, 419] on div "Agreements and Signature" at bounding box center [214, 418] width 102 height 9
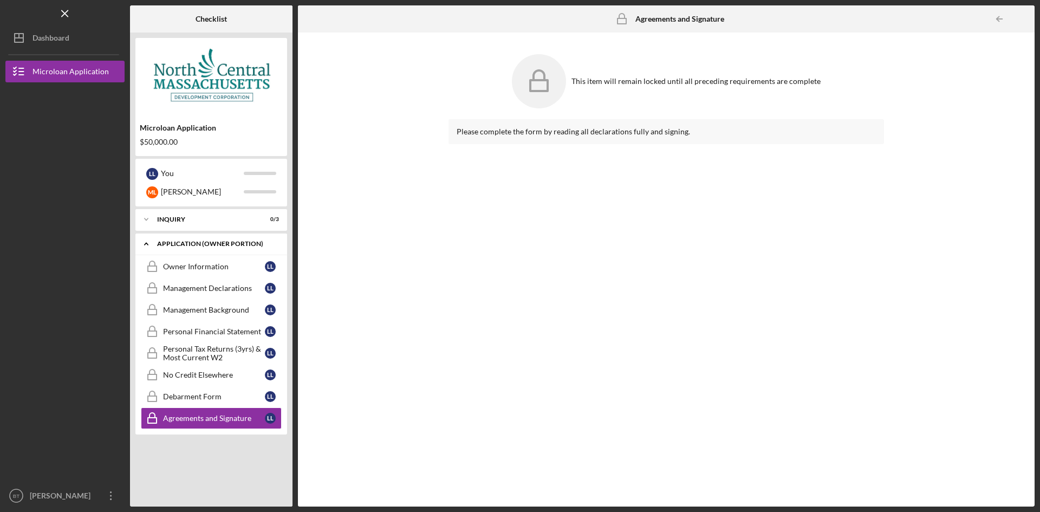
click at [199, 249] on div "Icon/Expander APPLICATION (OWNER PORTION) 0 / 8" at bounding box center [211, 244] width 152 height 22
